Goal: Task Accomplishment & Management: Manage account settings

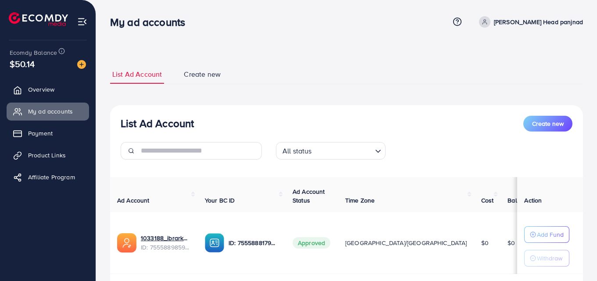
scroll to position [58, 0]
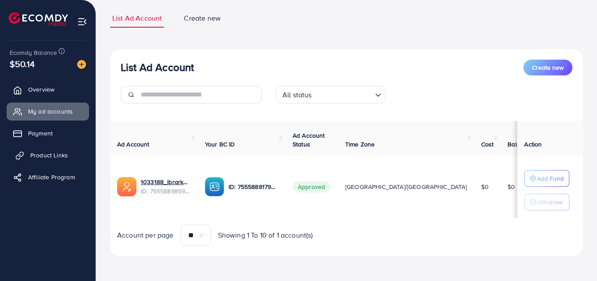
click at [50, 154] on span "Product Links" at bounding box center [49, 155] width 38 height 9
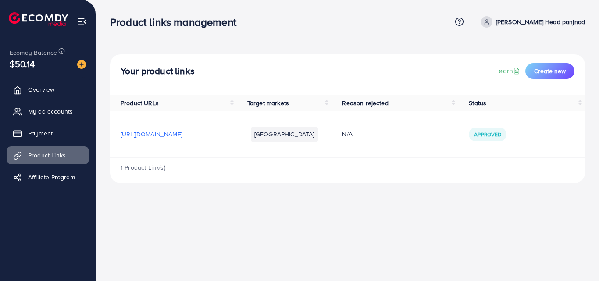
click at [182, 134] on span "[URL][DOMAIN_NAME]" at bounding box center [152, 134] width 62 height 9
click at [39, 114] on span "My ad accounts" at bounding box center [52, 111] width 45 height 9
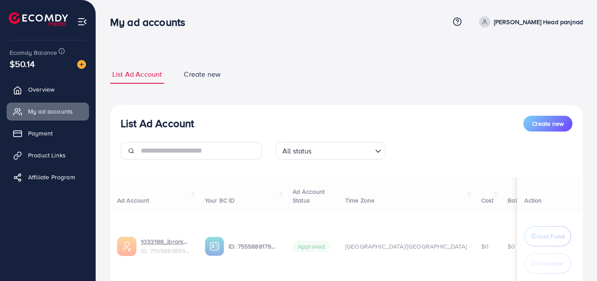
scroll to position [65, 0]
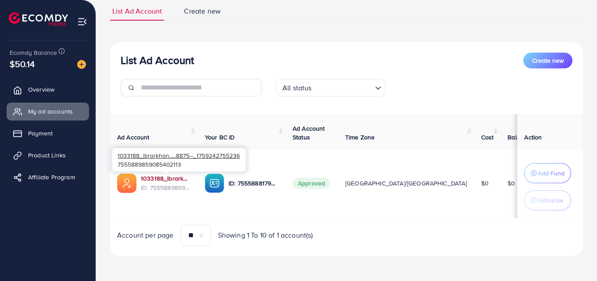
click at [157, 176] on link "1033188_ibrarkhan.....8875--_1759242755236" at bounding box center [166, 178] width 50 height 9
